Goal: Task Accomplishment & Management: Use online tool/utility

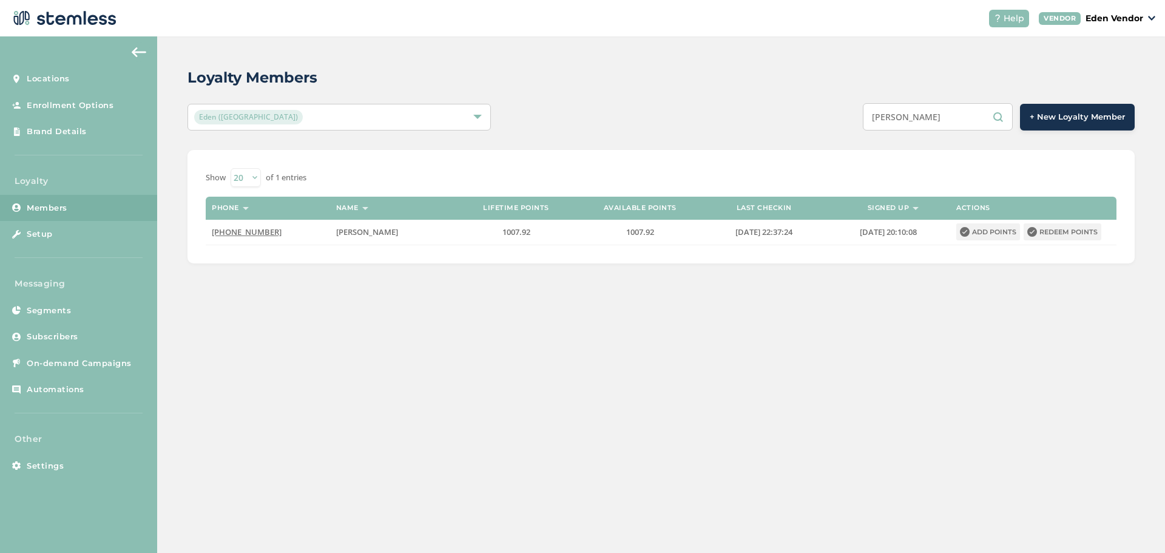
click at [962, 118] on input "[PERSON_NAME]" at bounding box center [938, 116] width 150 height 27
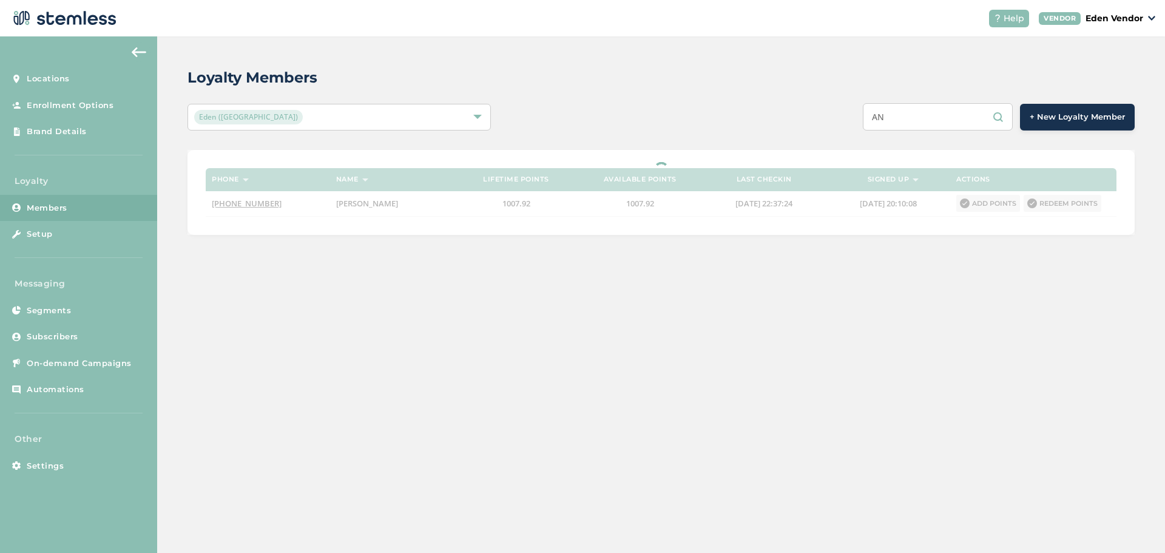
type input "A"
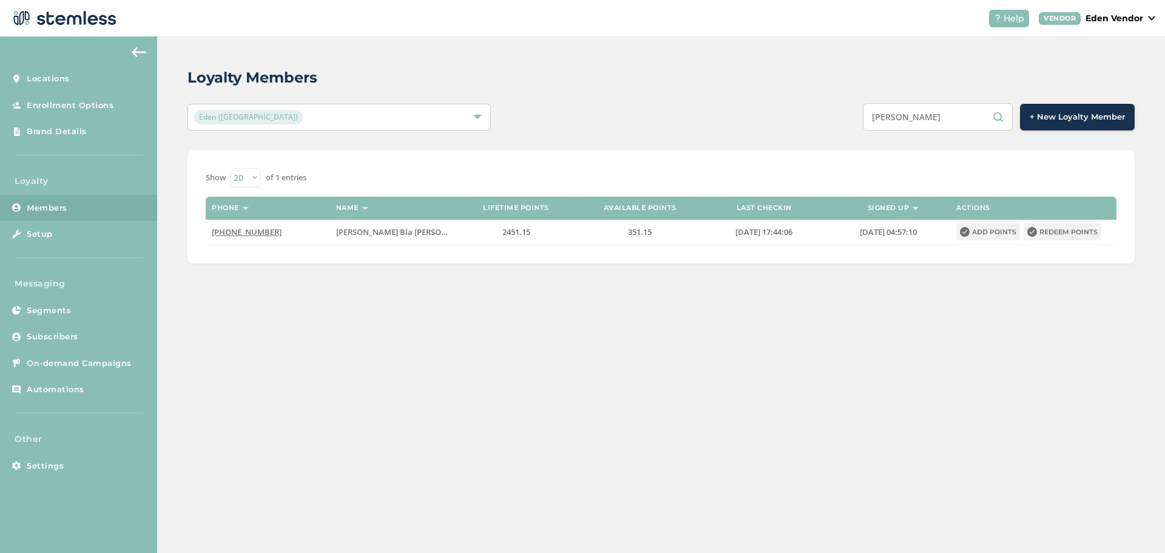
click at [939, 114] on input "[PERSON_NAME]" at bounding box center [938, 116] width 150 height 27
type input "K"
type input "[PERSON_NAME]"
click at [1050, 231] on button "Redeem points" at bounding box center [1063, 231] width 78 height 17
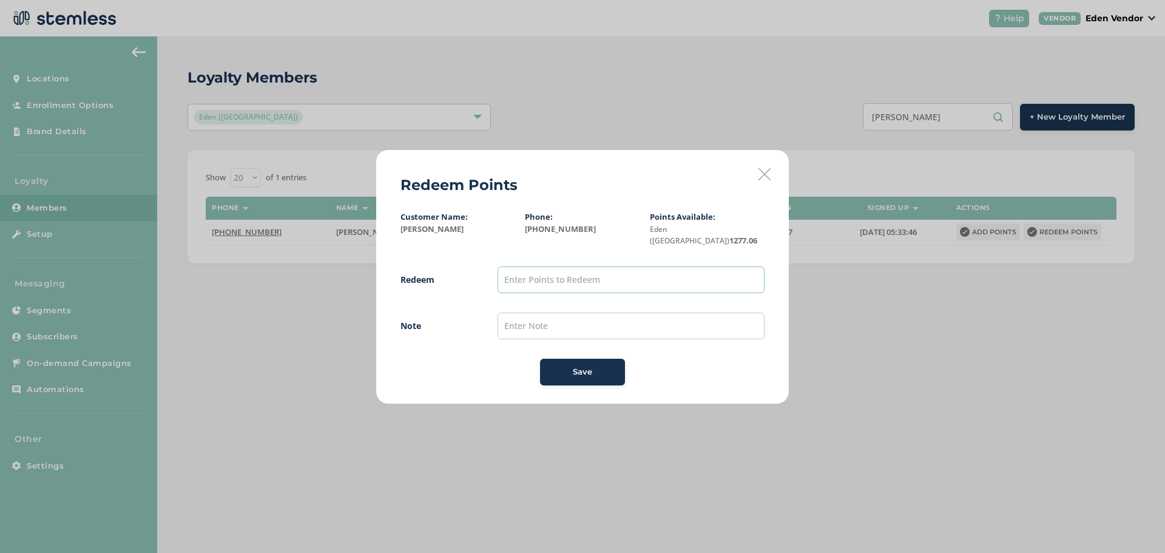
click at [564, 277] on input "text" at bounding box center [631, 279] width 267 height 27
type input "1200"
click at [598, 322] on input "text" at bounding box center [631, 325] width 267 height 27
type input "[DATE]"
drag, startPoint x: 604, startPoint y: 380, endPoint x: 605, endPoint y: 365, distance: 14.6
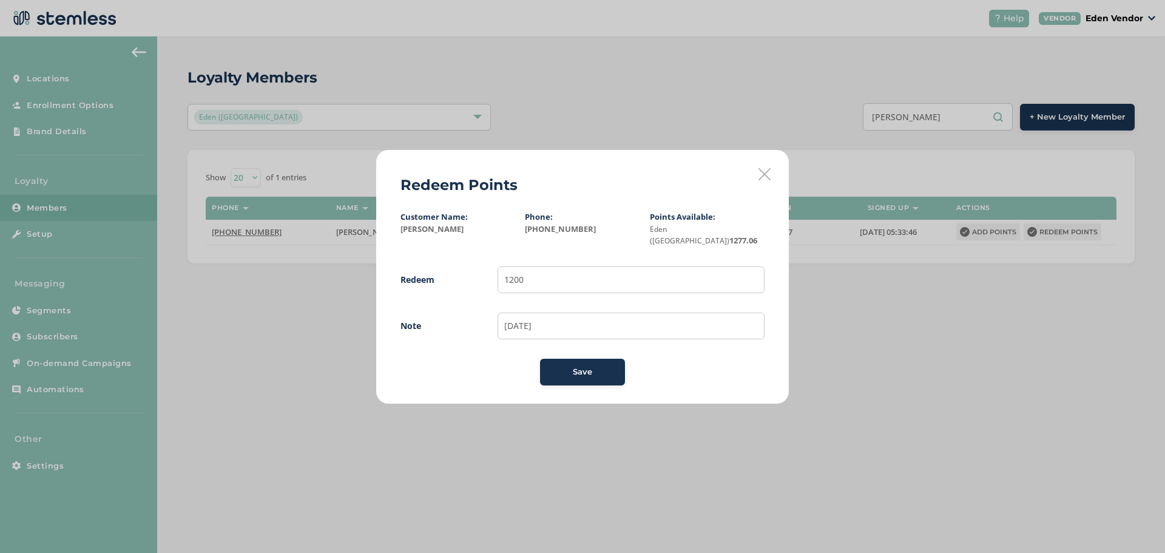
click at [604, 369] on div "Redeem Points Customer Name: [PERSON_NAME] Phone: [PHONE_NUMBER] Points Availab…" at bounding box center [582, 277] width 413 height 254
click at [605, 366] on div "Save" at bounding box center [583, 372] width 66 height 12
